Goal: Navigation & Orientation: Find specific page/section

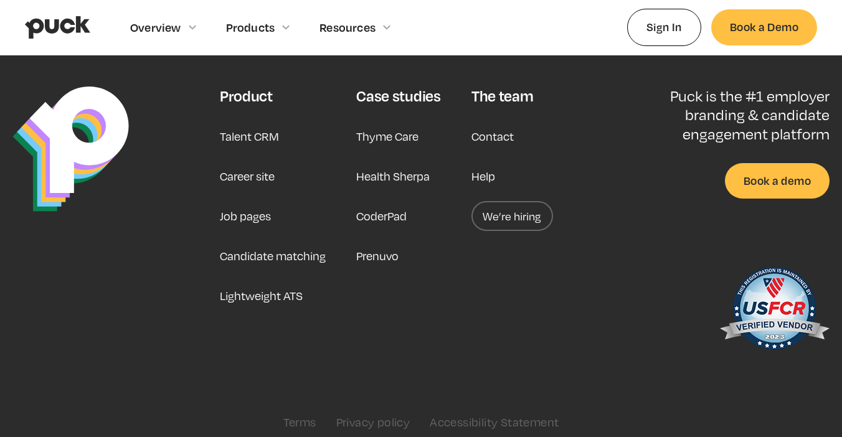
scroll to position [3218, 0]
click at [257, 168] on link "Career site" at bounding box center [247, 177] width 55 height 30
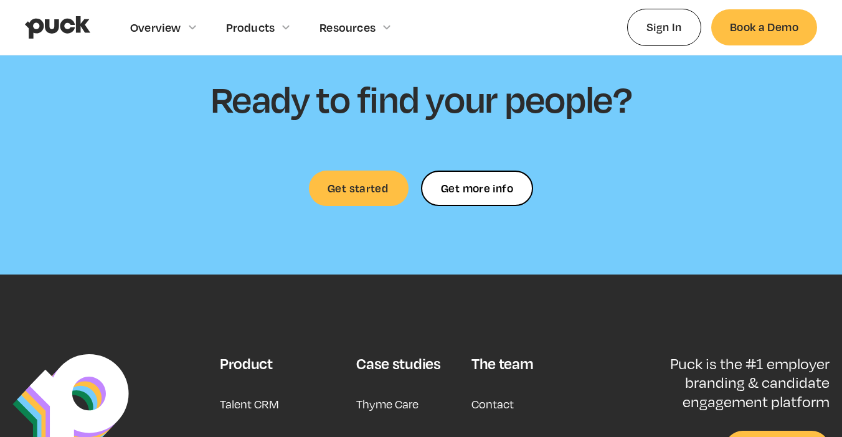
scroll to position [3564, 0]
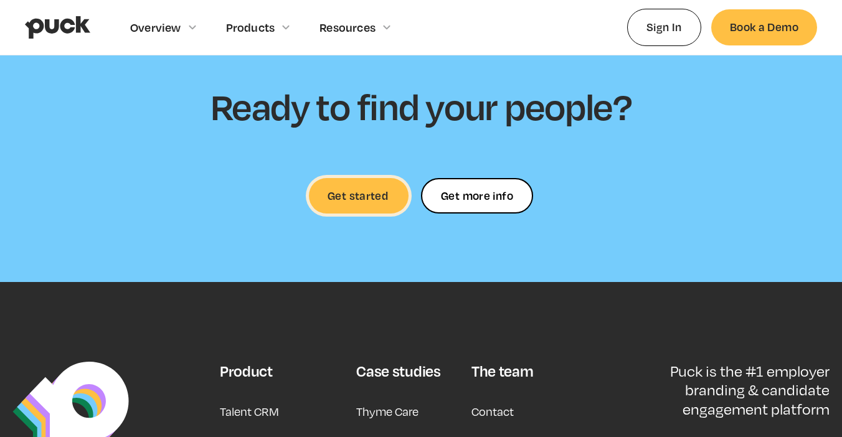
click at [370, 180] on link "Get started" at bounding box center [359, 195] width 100 height 35
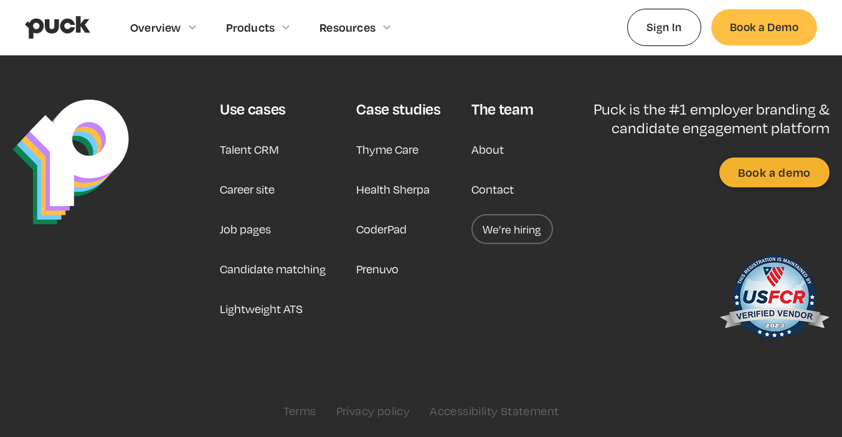
scroll to position [1366, 0]
click at [249, 192] on link "Career site" at bounding box center [247, 190] width 55 height 30
